Goal: Task Accomplishment & Management: Manage account settings

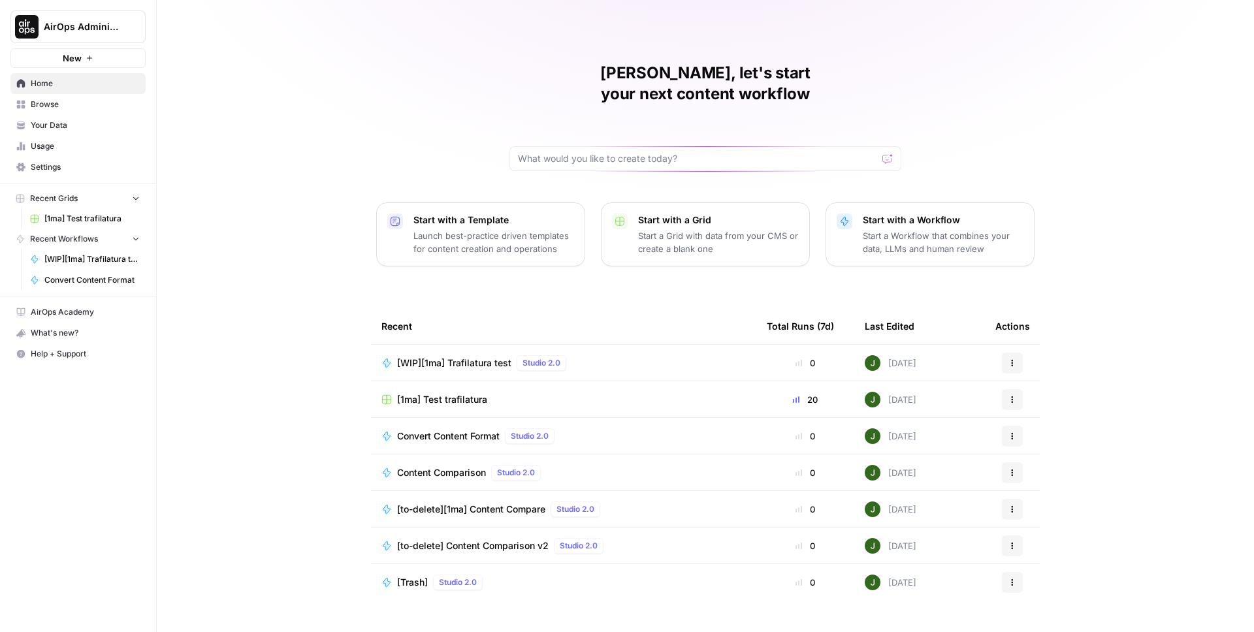
click at [106, 29] on span "AirOps Administrative" at bounding box center [83, 26] width 79 height 13
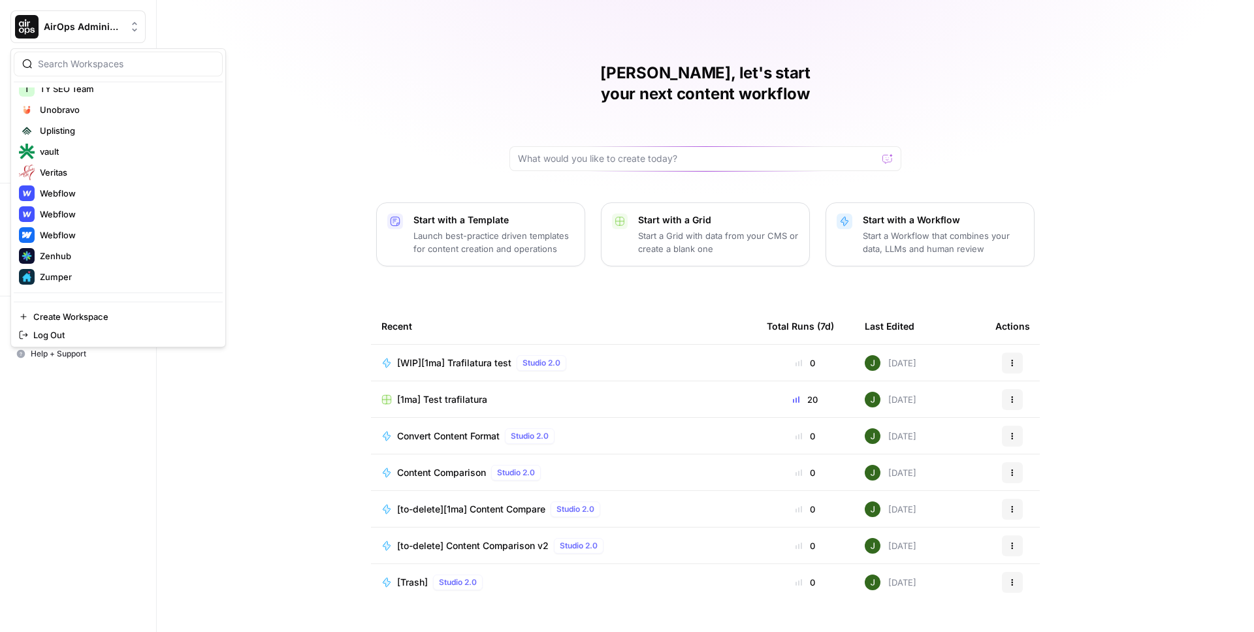
scroll to position [1805, 0]
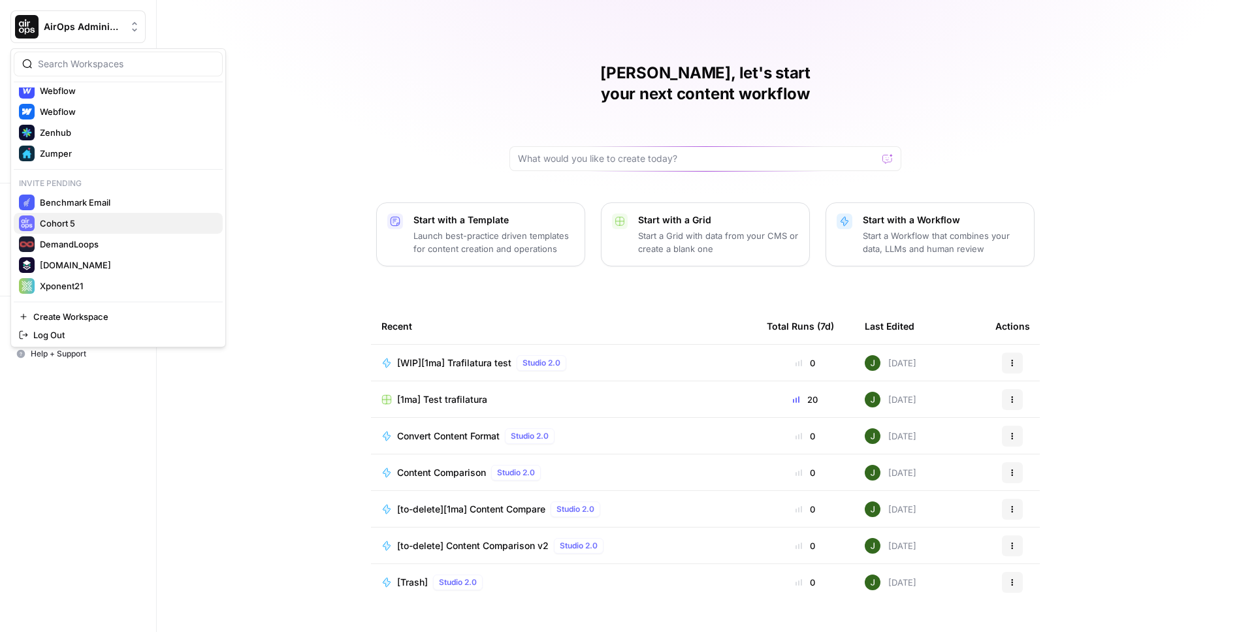
click at [56, 224] on span "Cohort 5" at bounding box center [126, 223] width 172 height 13
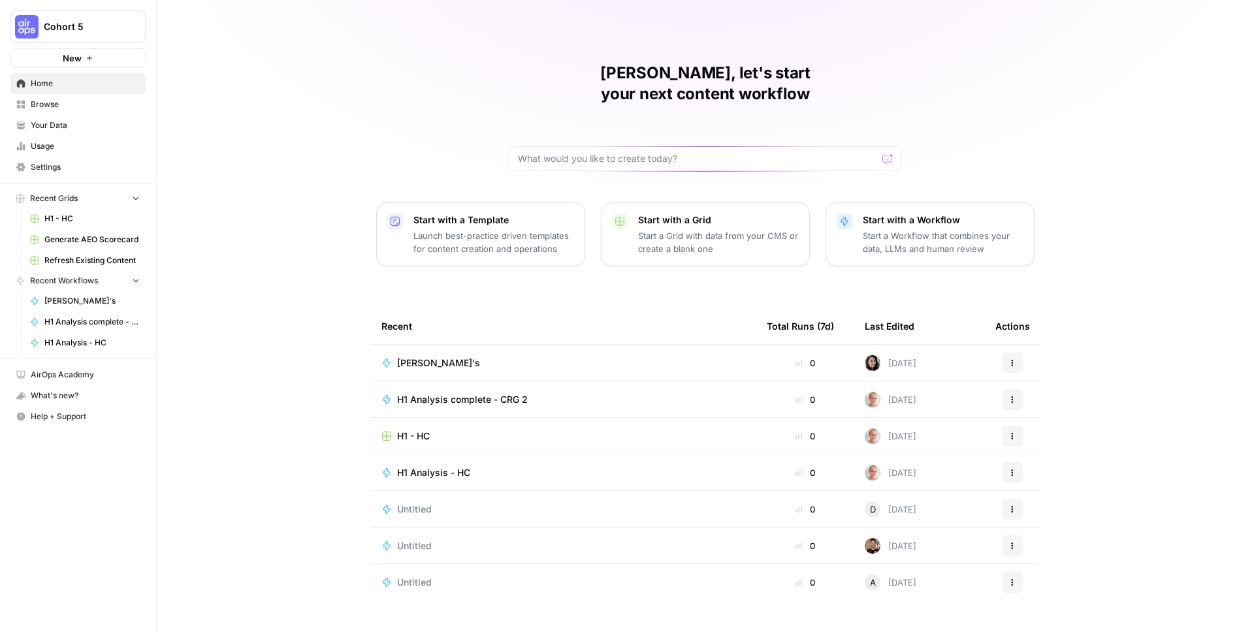
click at [92, 170] on span "Settings" at bounding box center [85, 167] width 109 height 12
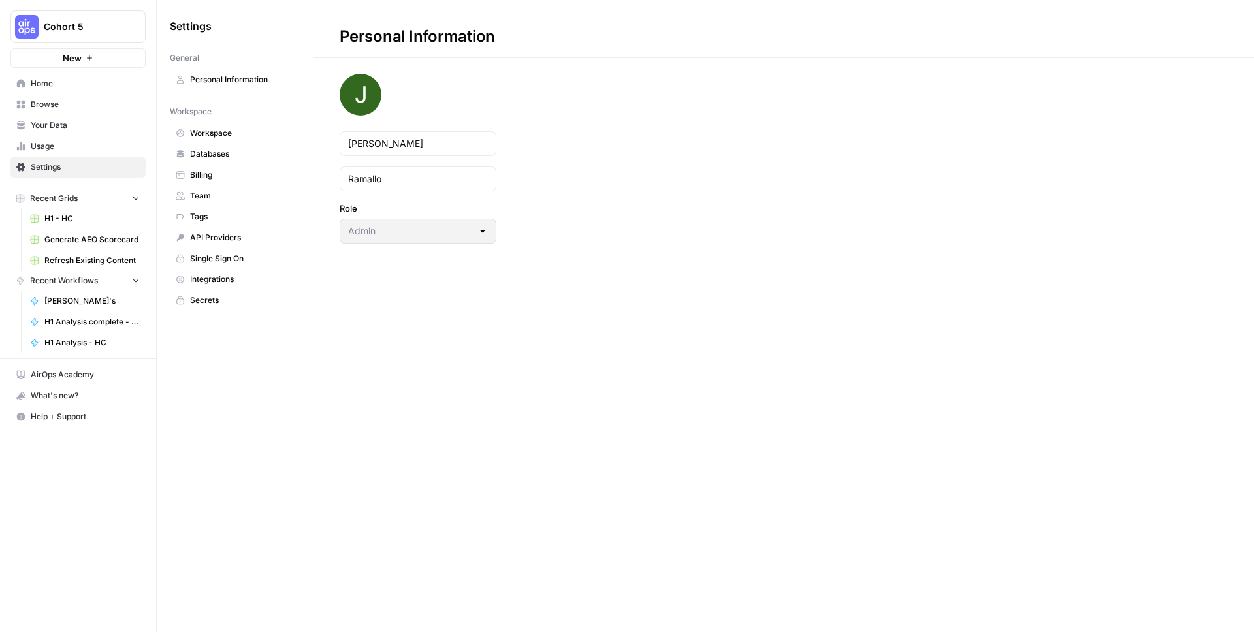
click at [207, 200] on span "Team" at bounding box center [242, 196] width 104 height 12
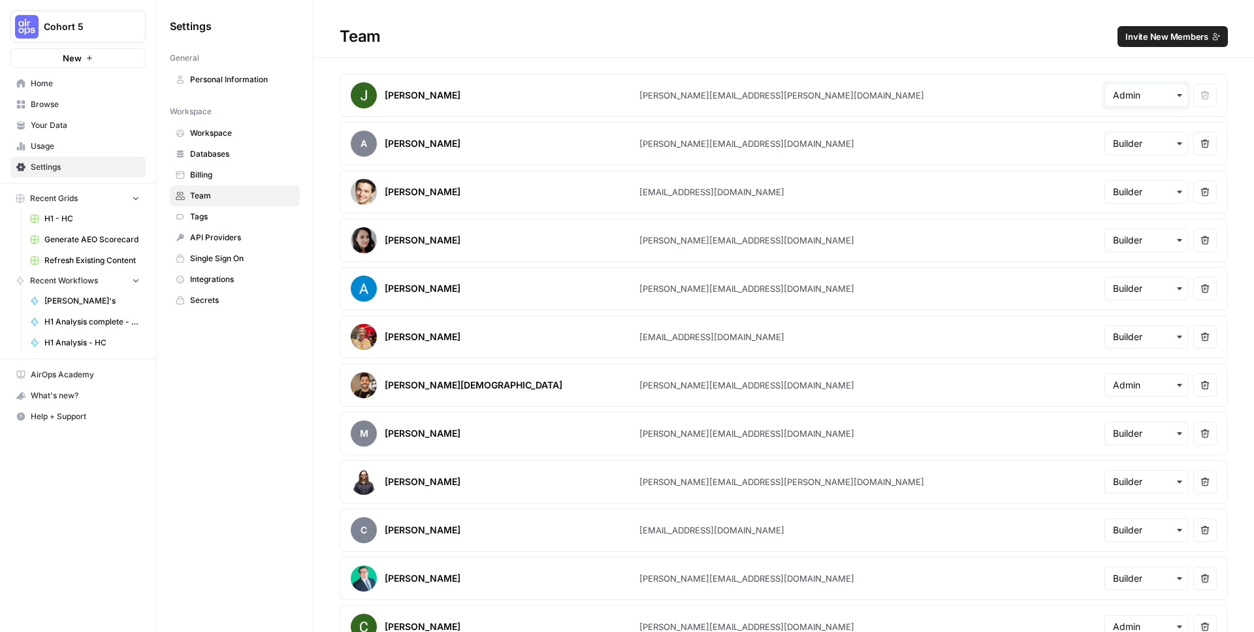
click at [1163, 96] on input "text" at bounding box center [1146, 95] width 67 height 13
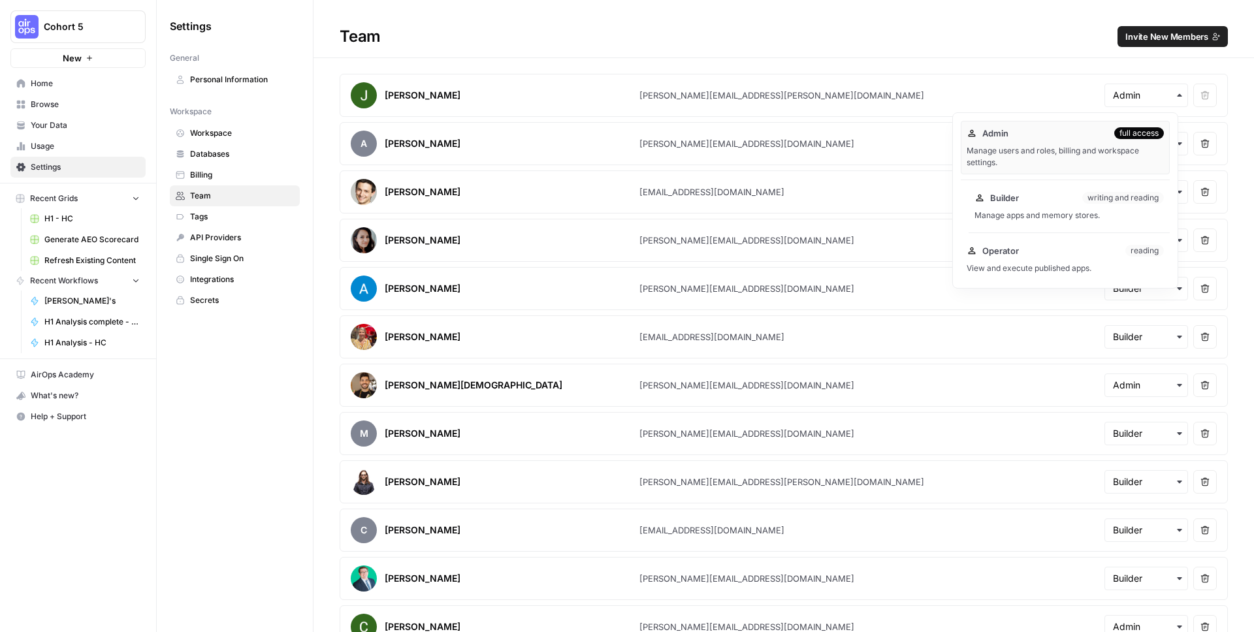
click at [1061, 195] on div "Builder writing and reading" at bounding box center [1069, 197] width 189 height 13
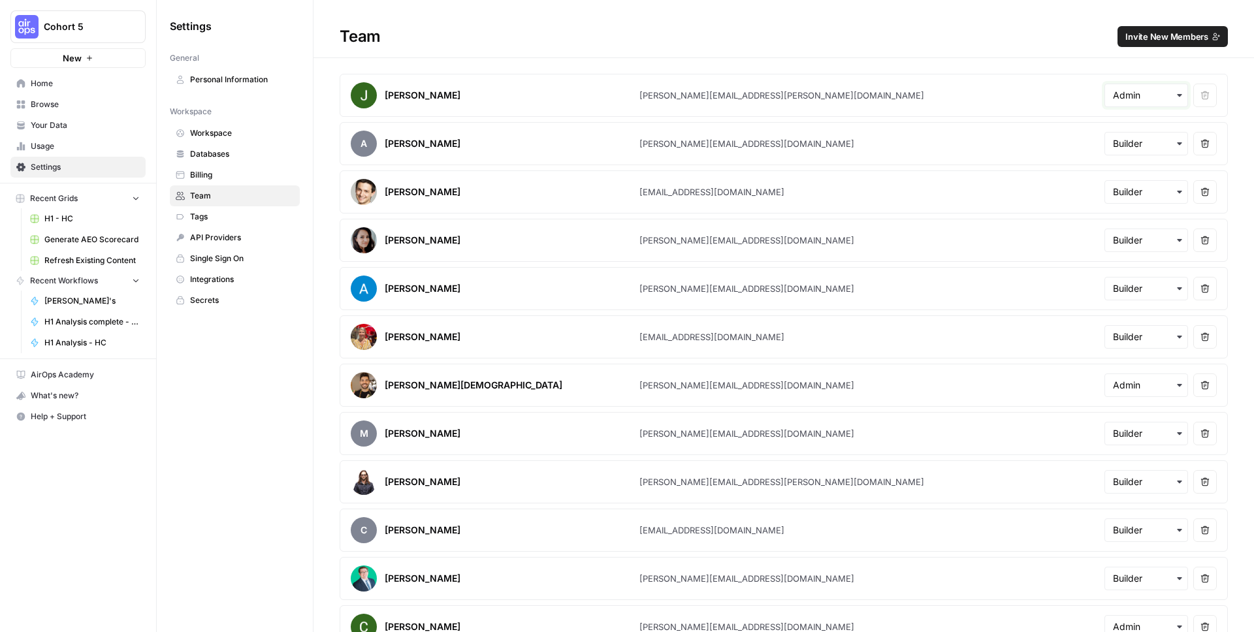
click at [1113, 95] on input "text" at bounding box center [1146, 95] width 67 height 13
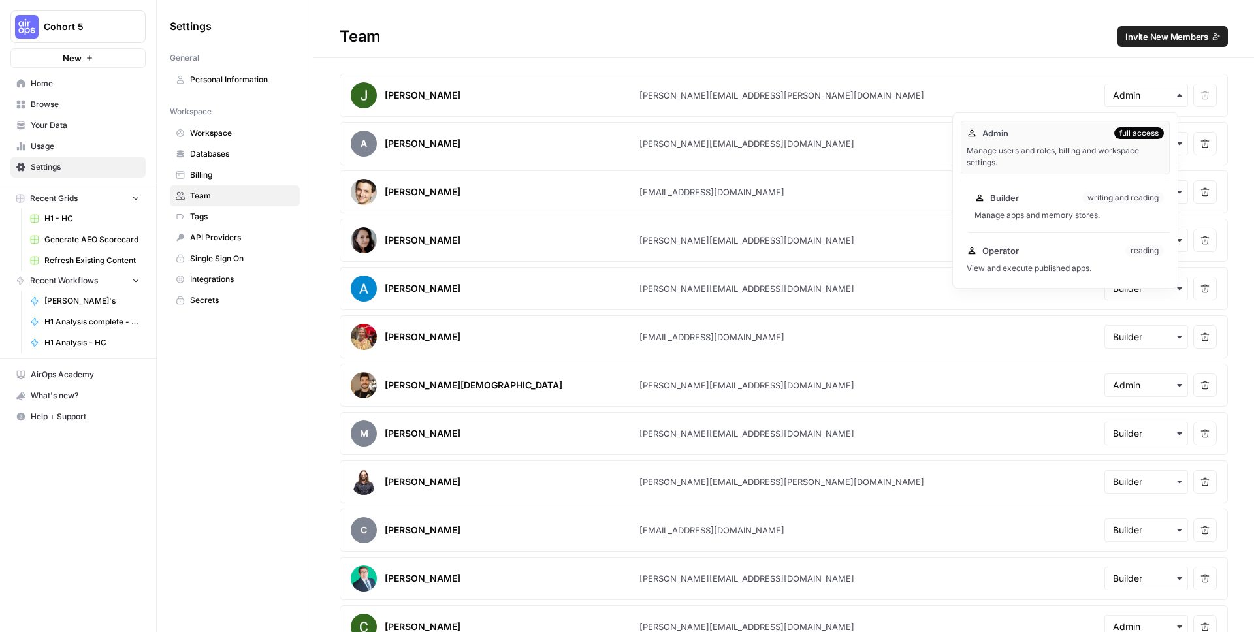
click at [1048, 204] on div "Builder writing and reading" at bounding box center [1069, 197] width 189 height 13
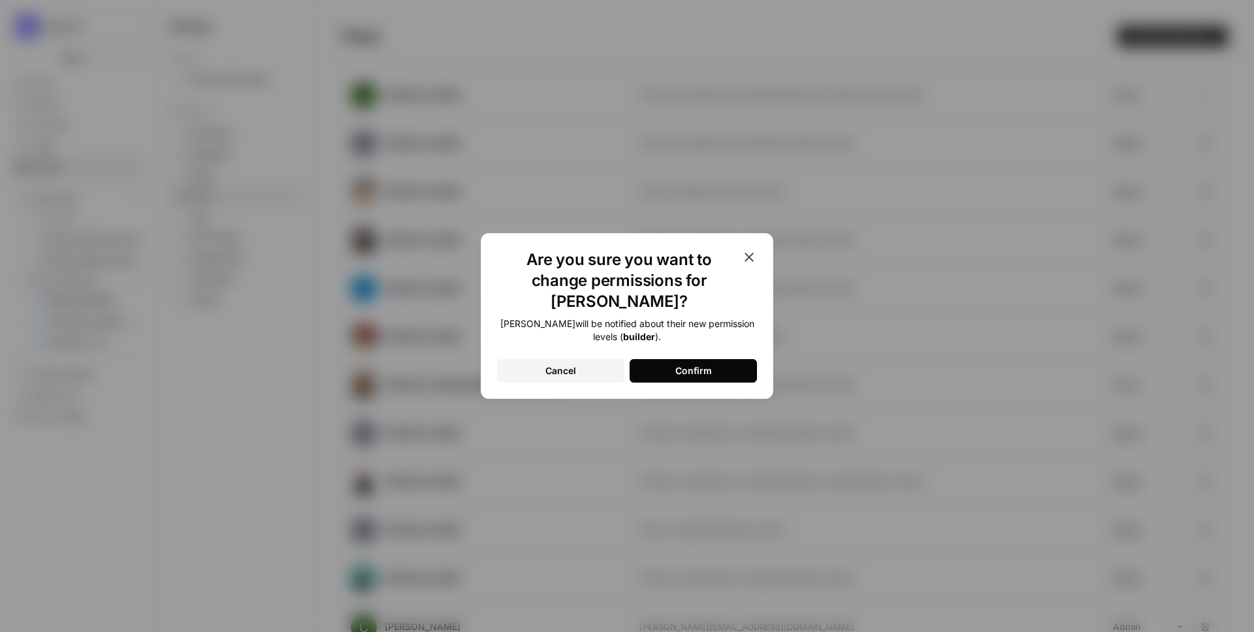
click at [722, 359] on button "Confirm" at bounding box center [693, 371] width 127 height 24
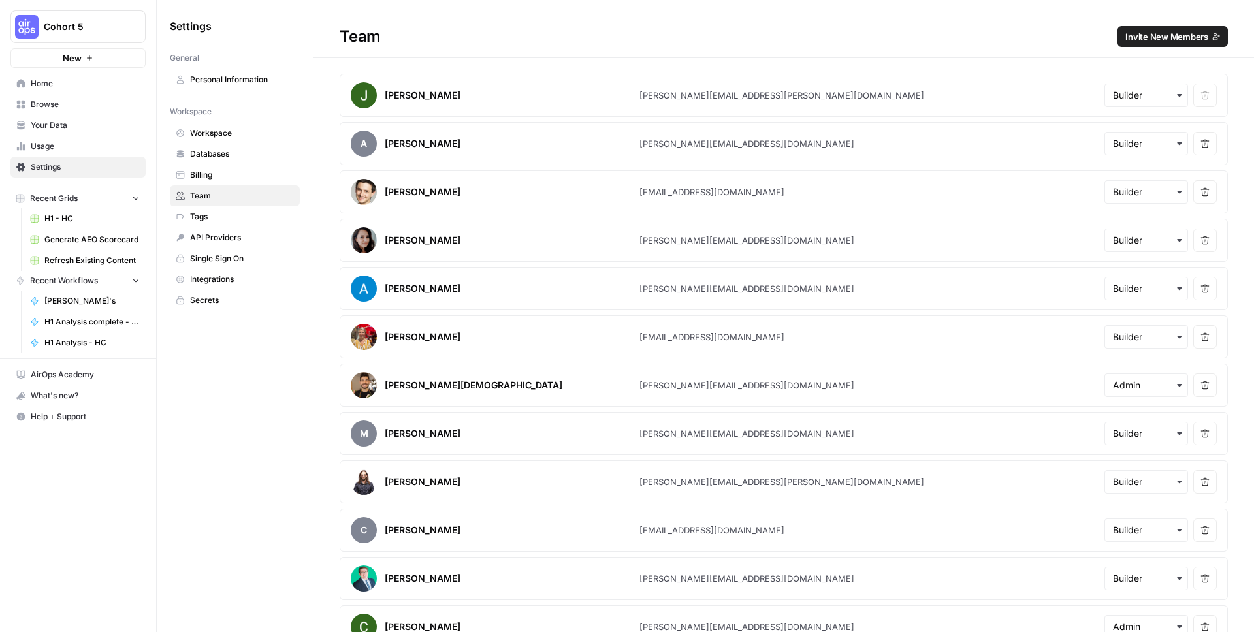
click at [99, 83] on span "Home" at bounding box center [85, 84] width 109 height 12
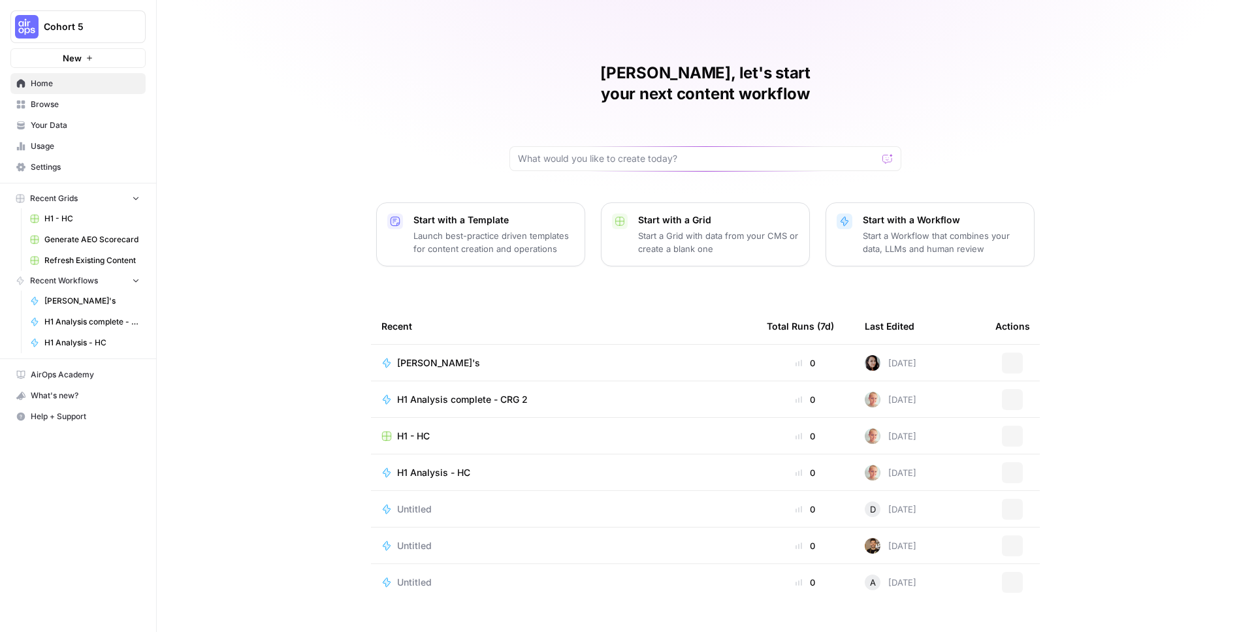
click at [89, 105] on span "Browse" at bounding box center [85, 105] width 109 height 12
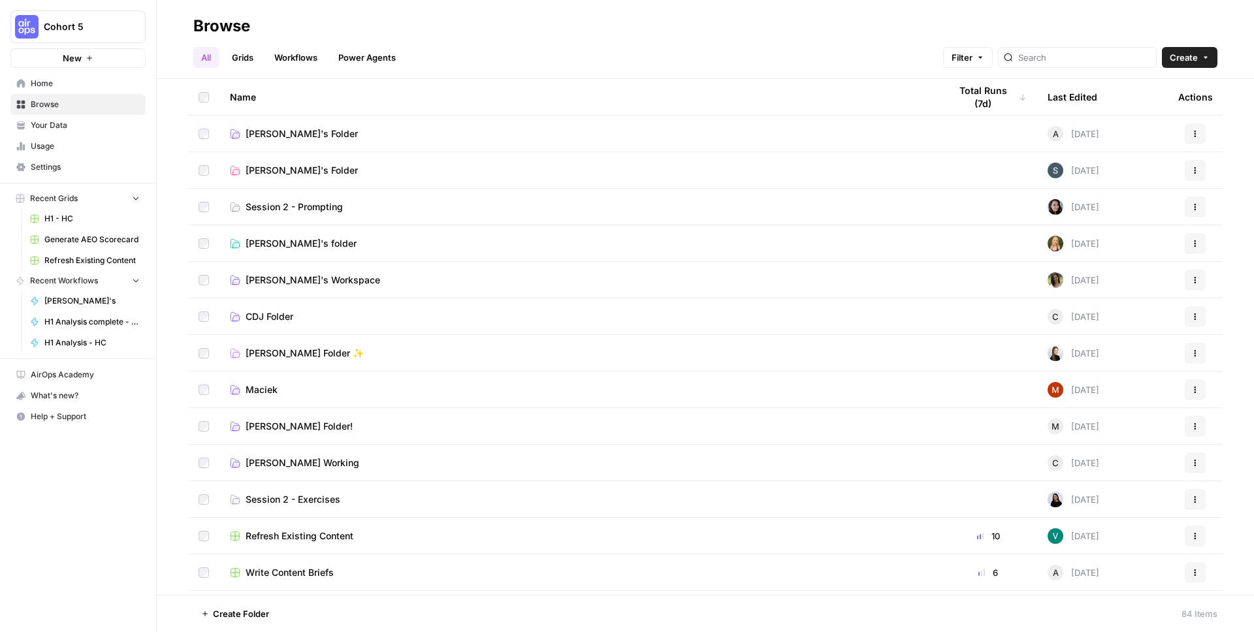
click at [50, 168] on span "Settings" at bounding box center [85, 167] width 109 height 12
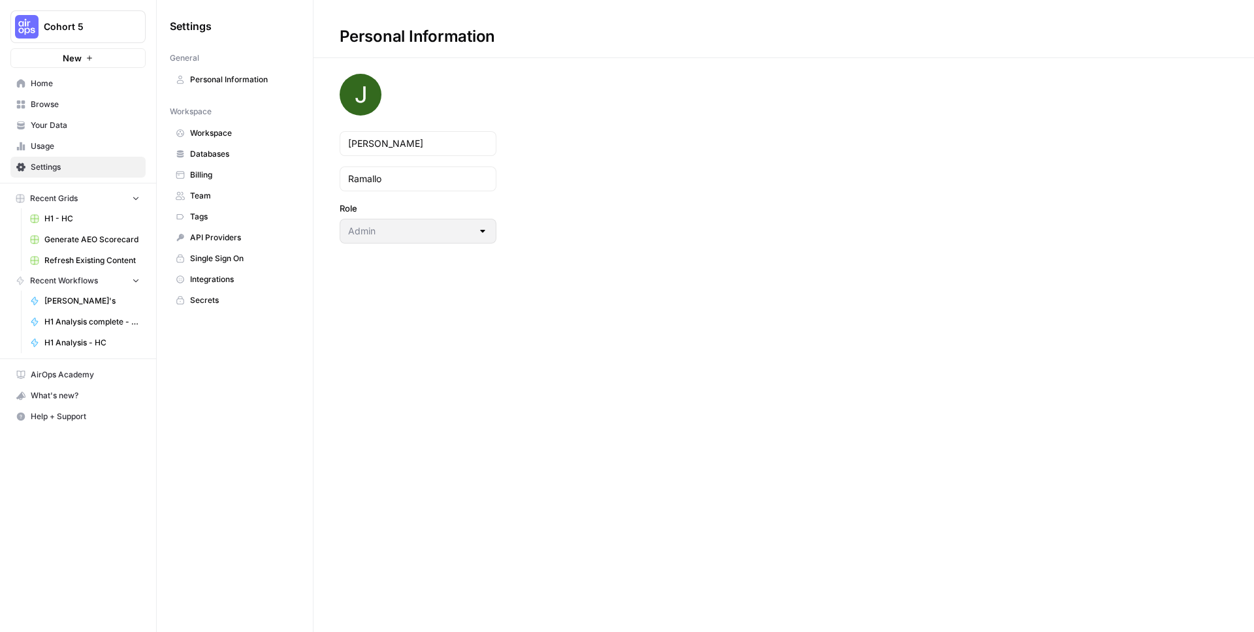
click at [221, 202] on link "Team" at bounding box center [235, 196] width 130 height 21
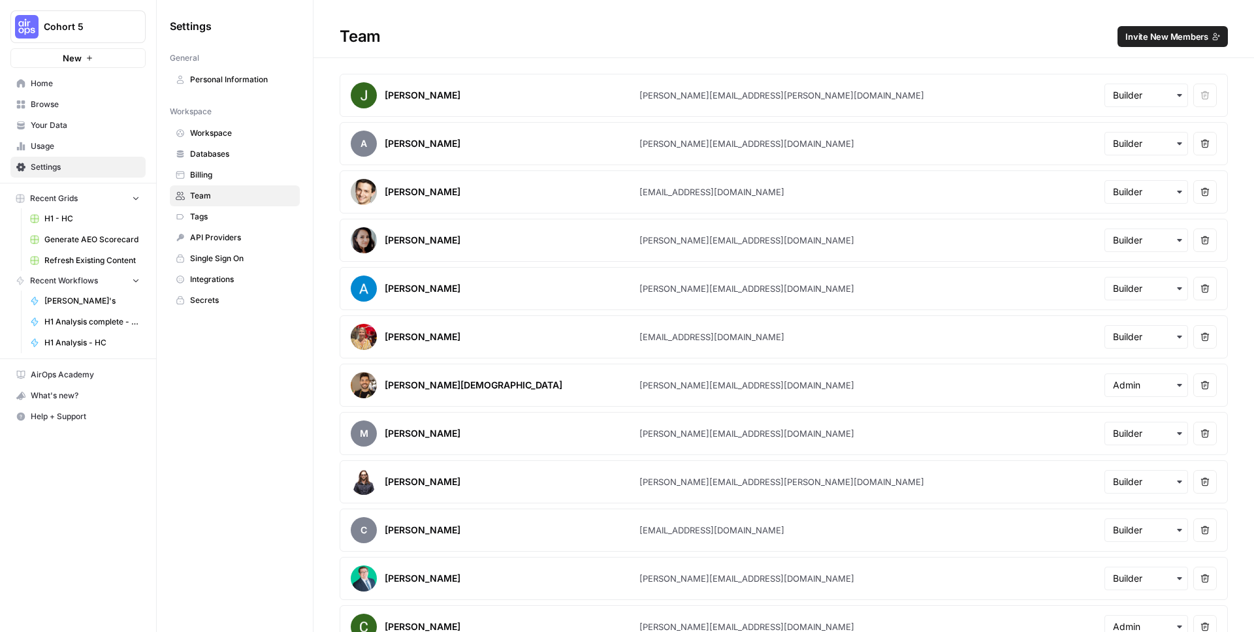
click at [60, 87] on span "Home" at bounding box center [85, 84] width 109 height 12
